Goal: Information Seeking & Learning: Learn about a topic

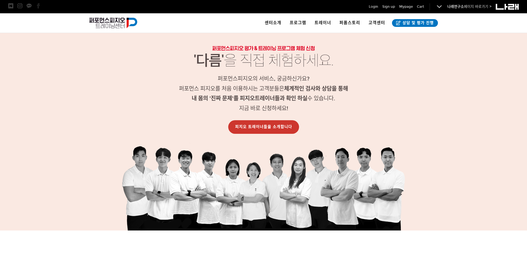
scroll to position [365, 0]
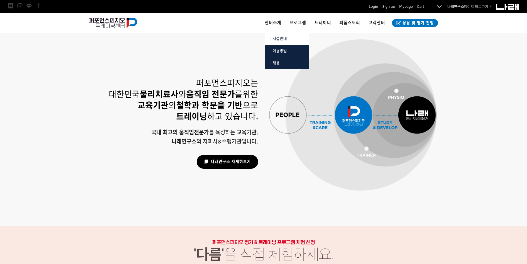
click at [281, 38] on span "· 시설안내" at bounding box center [278, 38] width 17 height 5
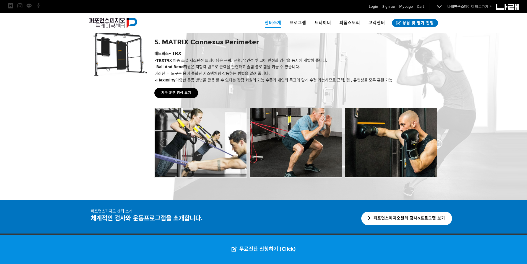
scroll to position [1094, 0]
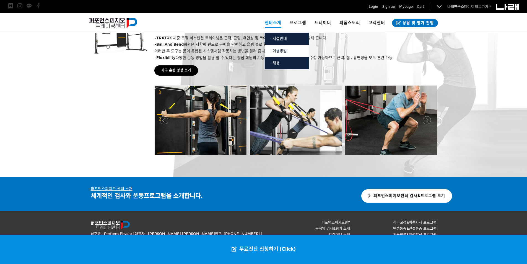
click at [286, 52] on span "· 이용방법" at bounding box center [278, 50] width 17 height 5
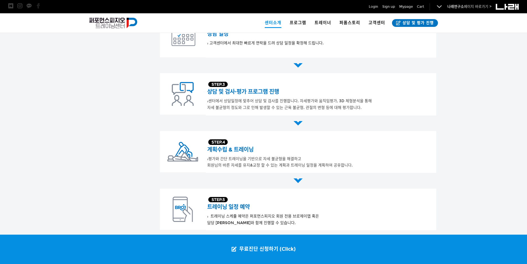
scroll to position [186, 0]
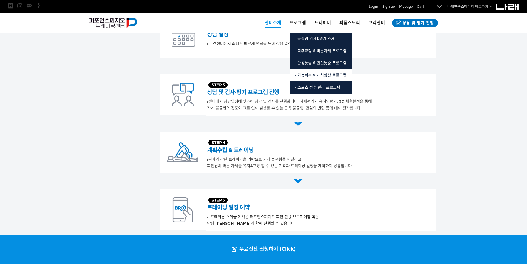
click at [321, 75] on span "· 기능회복 & 체력향상 프로그램" at bounding box center [320, 75] width 51 height 5
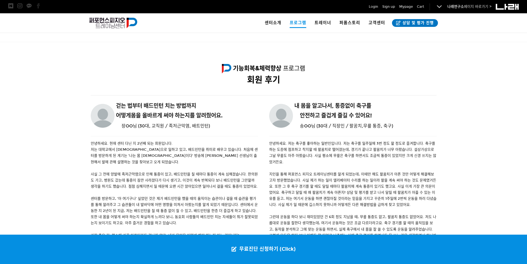
scroll to position [664, 0]
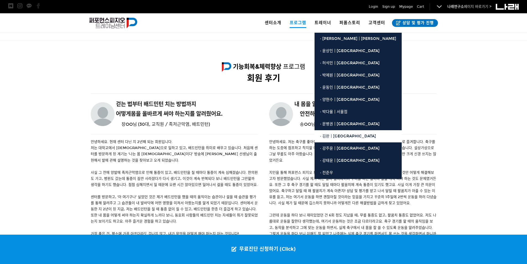
click at [337, 135] on span "· 김완ㅣ[GEOGRAPHIC_DATA]" at bounding box center [348, 136] width 56 height 5
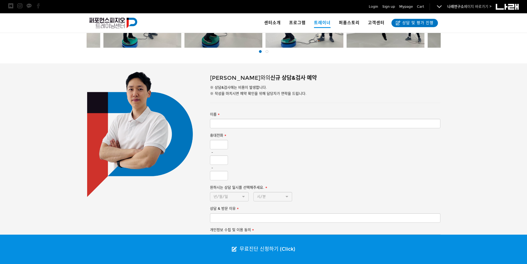
scroll to position [304, 0]
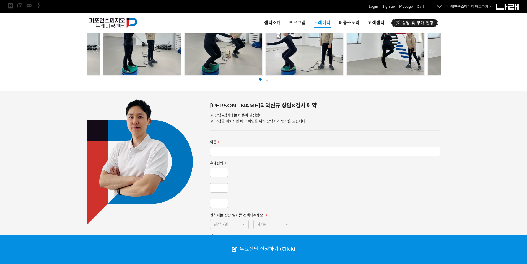
click at [410, 22] on span "상담 및 평가 진행" at bounding box center [417, 23] width 33 height 6
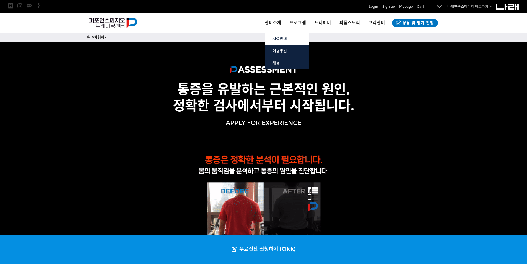
click at [284, 40] on span "· 시설안내" at bounding box center [278, 38] width 17 height 5
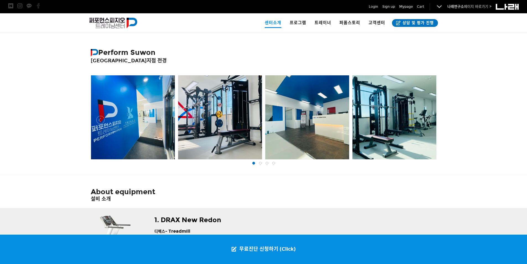
scroll to position [277, 0]
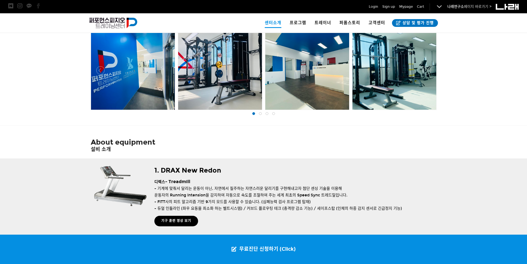
click at [261, 114] on span at bounding box center [260, 113] width 3 height 3
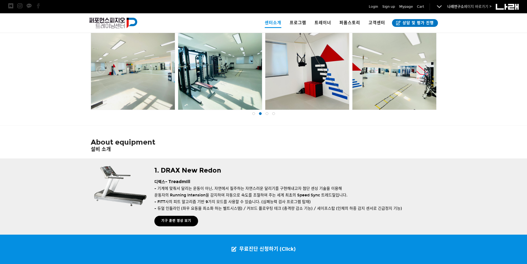
click at [267, 114] on span at bounding box center [267, 113] width 3 height 3
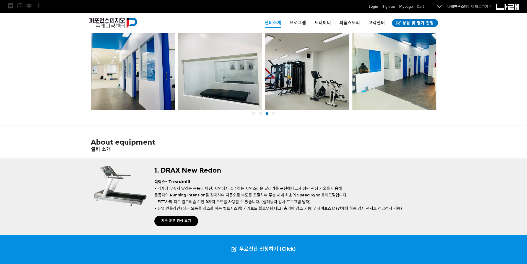
click at [276, 115] on div at bounding box center [273, 114] width 7 height 6
